Goal: Find contact information: Find contact information

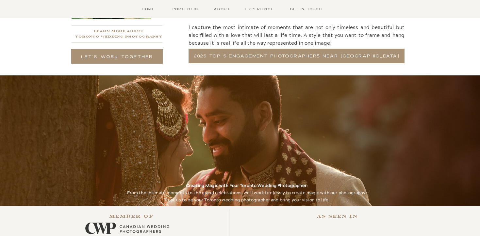
scroll to position [1268, 0]
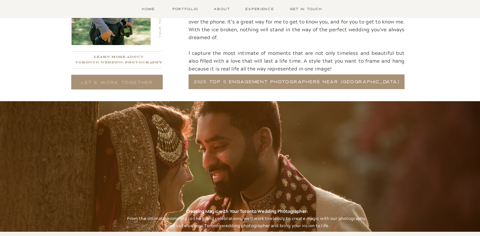
click at [154, 85] on h2 "Let's Work Together" at bounding box center [116, 82] width 91 height 14
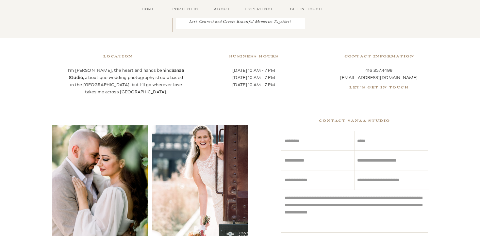
scroll to position [43, 0]
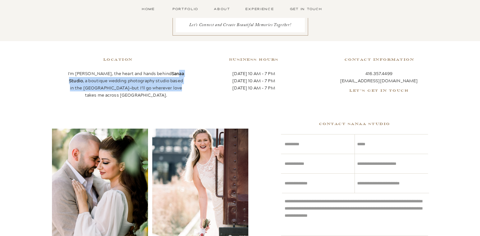
drag, startPoint x: 161, startPoint y: 88, endPoint x: 160, endPoint y: 69, distance: 19.0
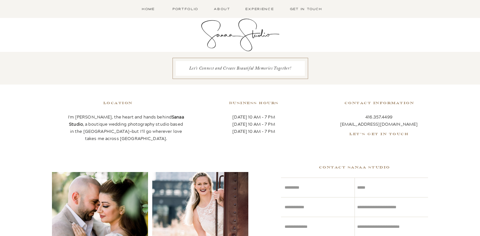
click at [229, 66] on h1 "Let's Connect and Create Beautiful Memories Together!" at bounding box center [240, 68] width 122 height 7
click at [223, 10] on nav "About" at bounding box center [222, 9] width 19 height 6
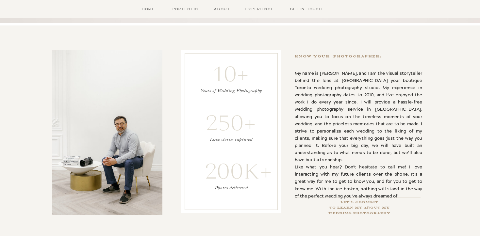
scroll to position [202, 0]
